Goal: Obtain resource: Obtain resource

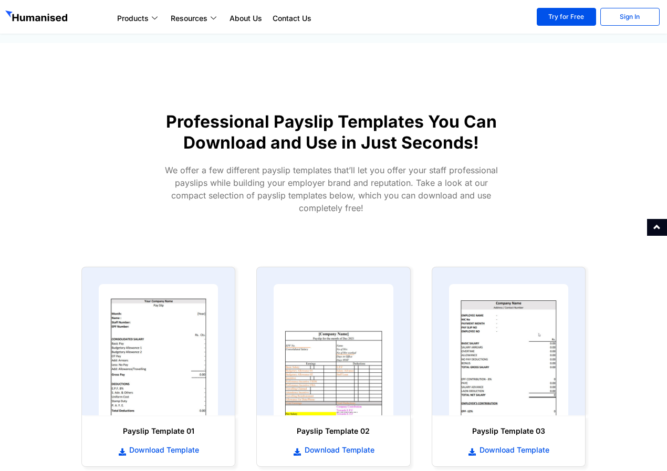
scroll to position [368, 0]
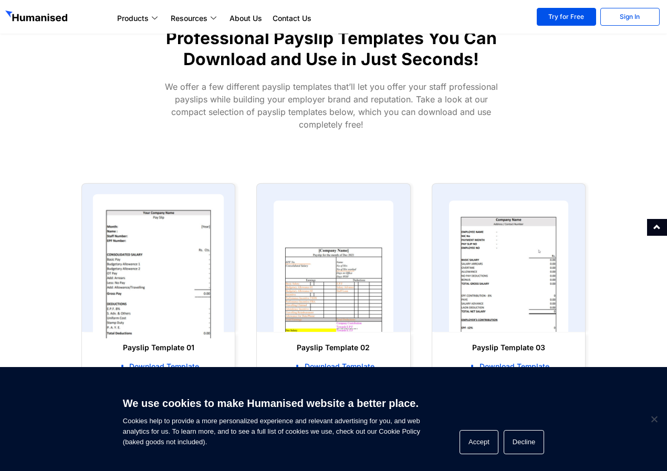
click at [153, 277] on img at bounding box center [158, 266] width 131 height 144
click at [162, 275] on img at bounding box center [158, 266] width 131 height 144
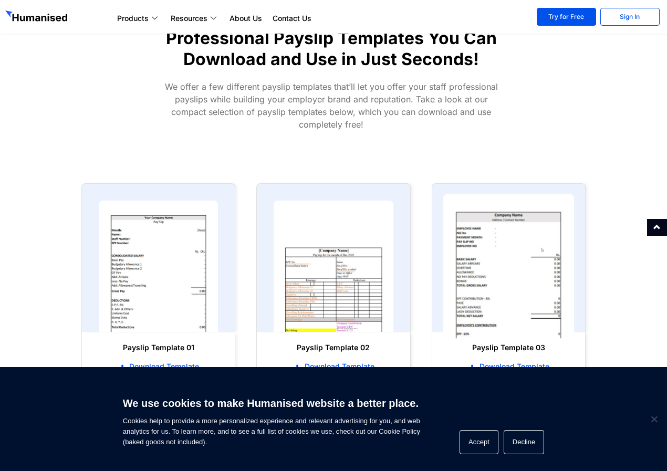
click at [492, 297] on img at bounding box center [508, 266] width 131 height 144
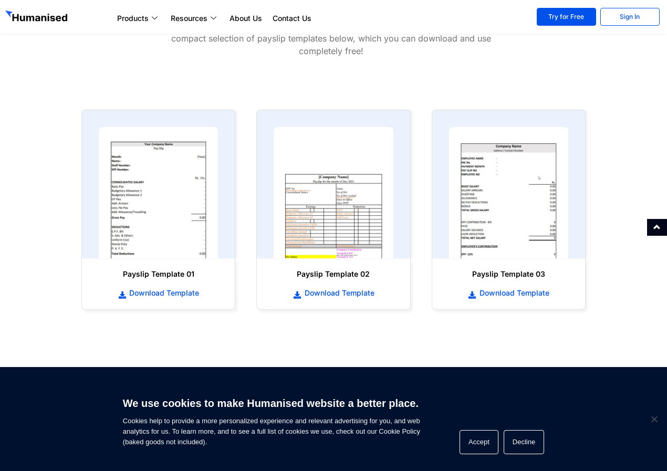
scroll to position [525, 0]
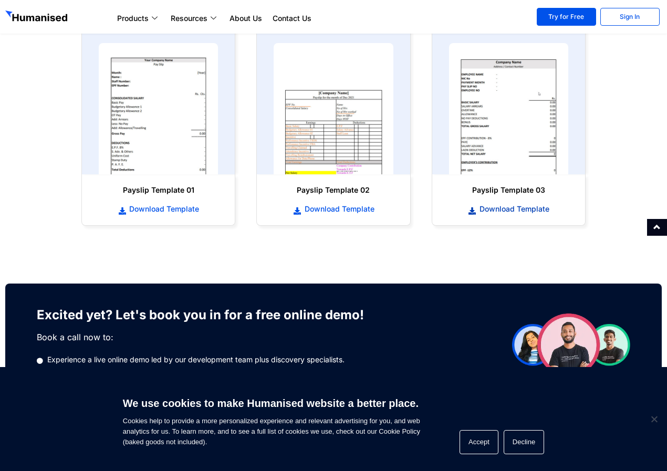
click at [469, 213] on icon at bounding box center [472, 211] width 9 height 7
click at [473, 211] on icon at bounding box center [472, 211] width 9 height 7
click at [657, 421] on span "Cookie Notice" at bounding box center [654, 419] width 11 height 11
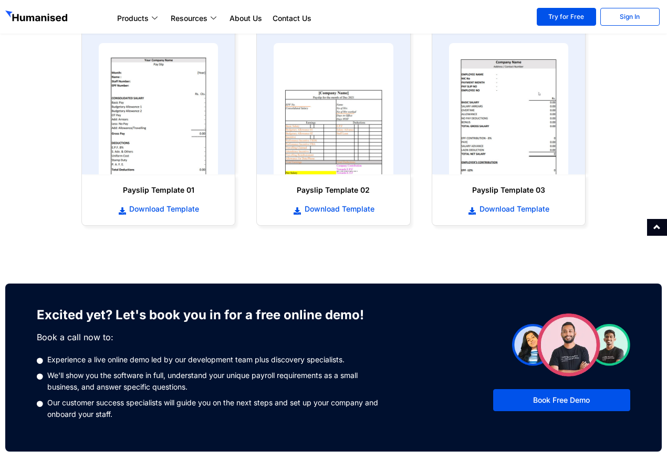
click at [553, 261] on section "Excited yet? Let's book you in for a free online demo! Book a call now to: Expe…" at bounding box center [333, 346] width 667 height 221
click at [474, 211] on icon at bounding box center [472, 211] width 9 height 7
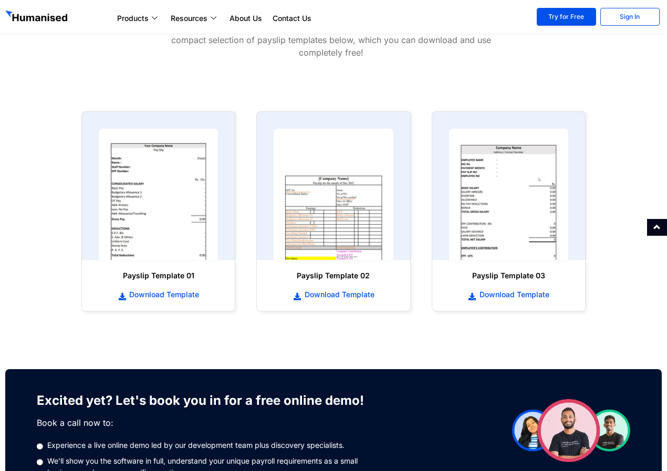
scroll to position [230, 0]
